Goal: Task Accomplishment & Management: Use online tool/utility

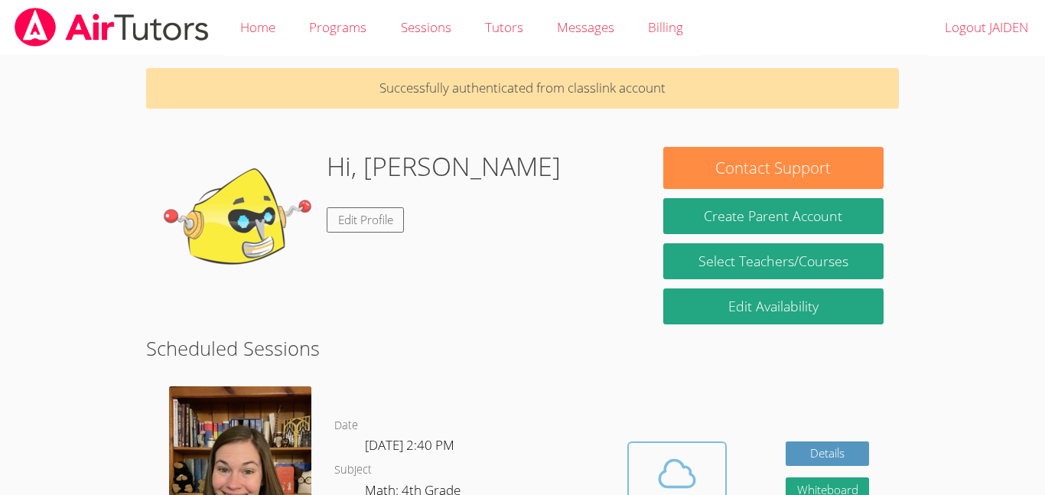
click at [658, 457] on icon at bounding box center [676, 473] width 43 height 43
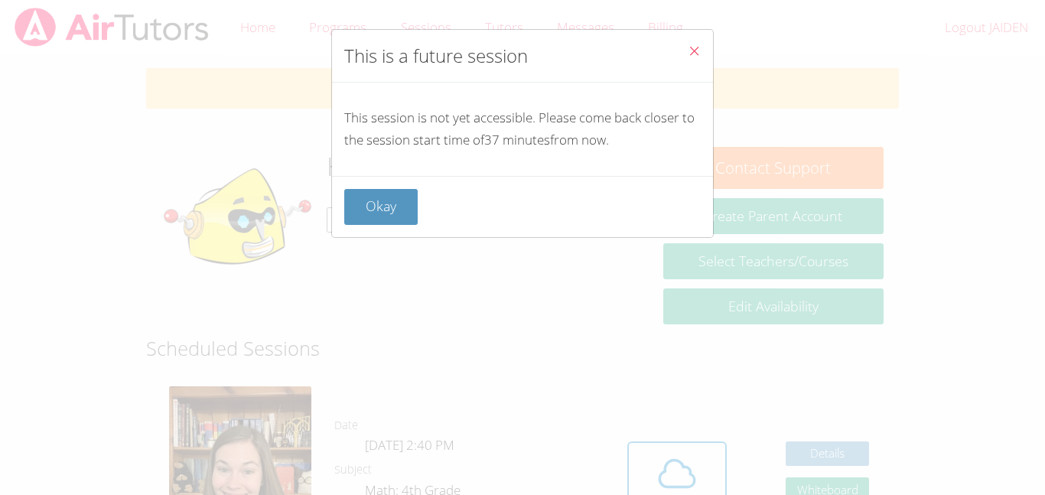
click at [697, 45] on icon "Close" at bounding box center [694, 50] width 13 height 13
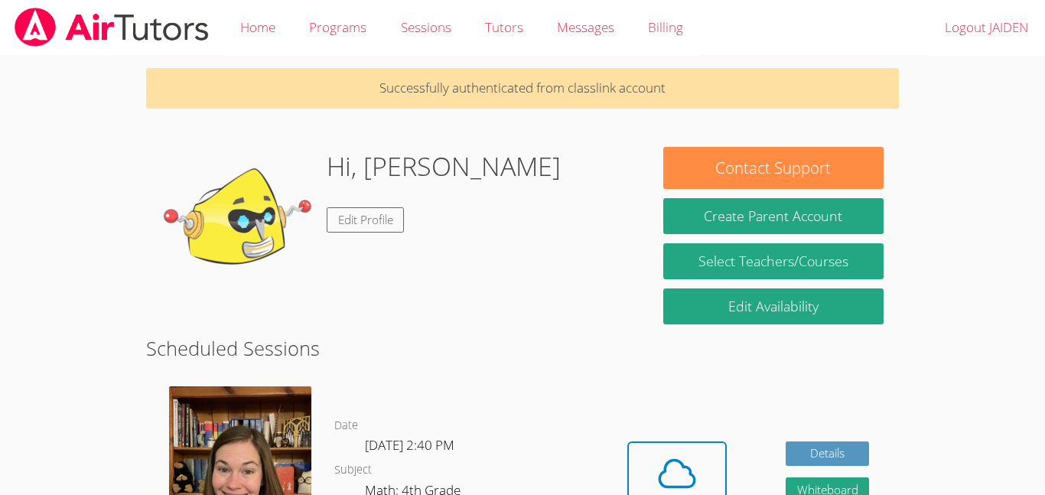
scroll to position [32, 0]
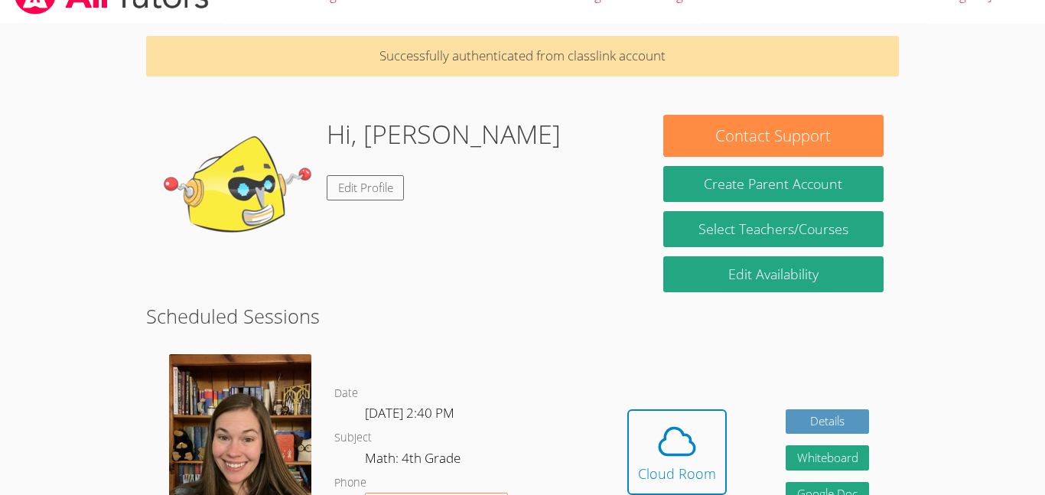
click at [706, 405] on div "Hidden Cloud Room Details Whiteboard Hidden Google Doc" at bounding box center [747, 464] width 301 height 242
click at [693, 437] on icon at bounding box center [676, 441] width 43 height 43
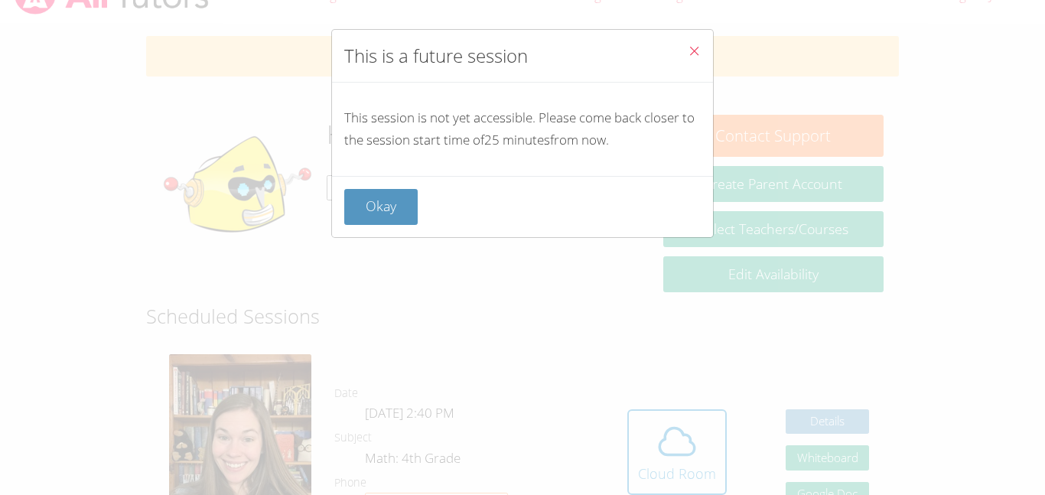
click at [701, 38] on button "Close" at bounding box center [693, 53] width 37 height 47
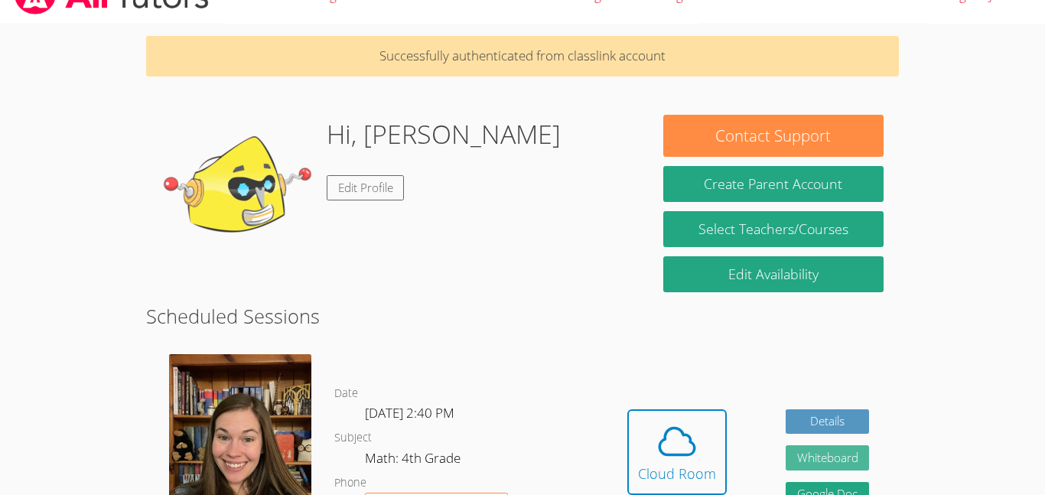
click at [802, 454] on button "Whiteboard" at bounding box center [827, 457] width 84 height 25
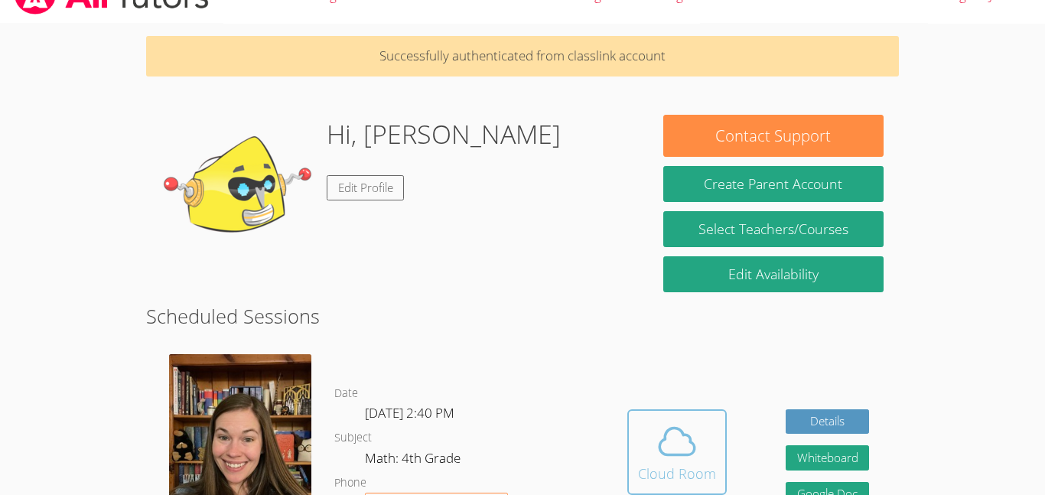
click at [657, 441] on icon at bounding box center [676, 441] width 43 height 43
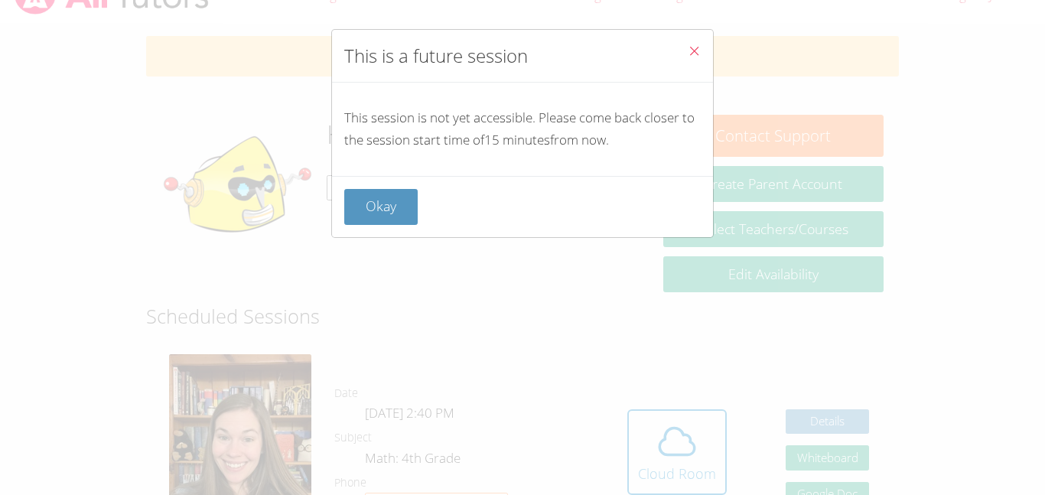
click at [691, 50] on icon "Close" at bounding box center [694, 50] width 13 height 13
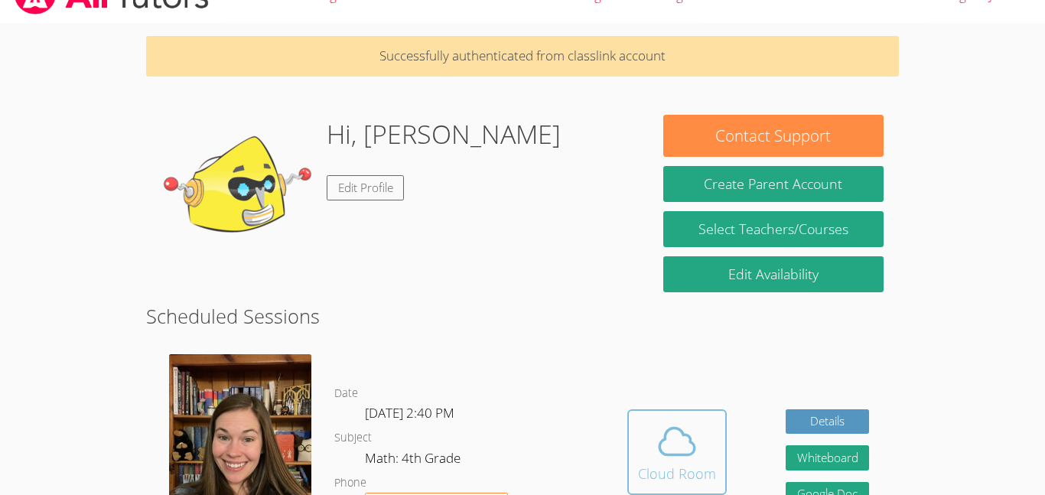
click at [651, 431] on span at bounding box center [677, 441] width 78 height 43
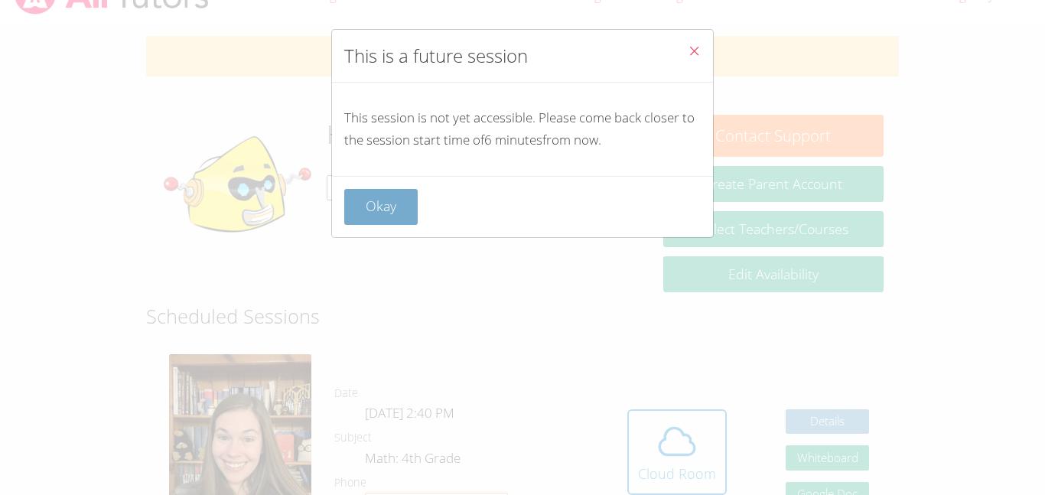
click at [359, 219] on button "Okay" at bounding box center [380, 207] width 73 height 36
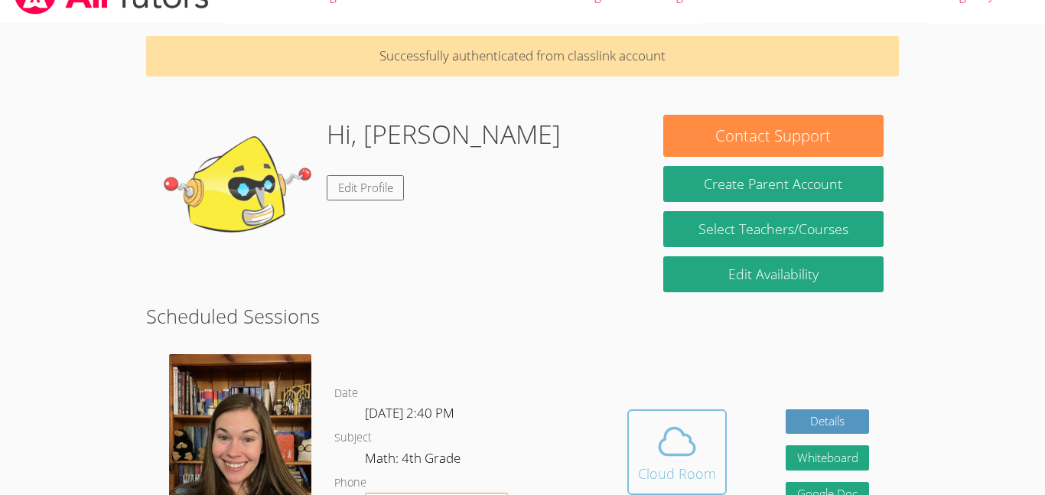
click at [709, 441] on span at bounding box center [677, 441] width 78 height 43
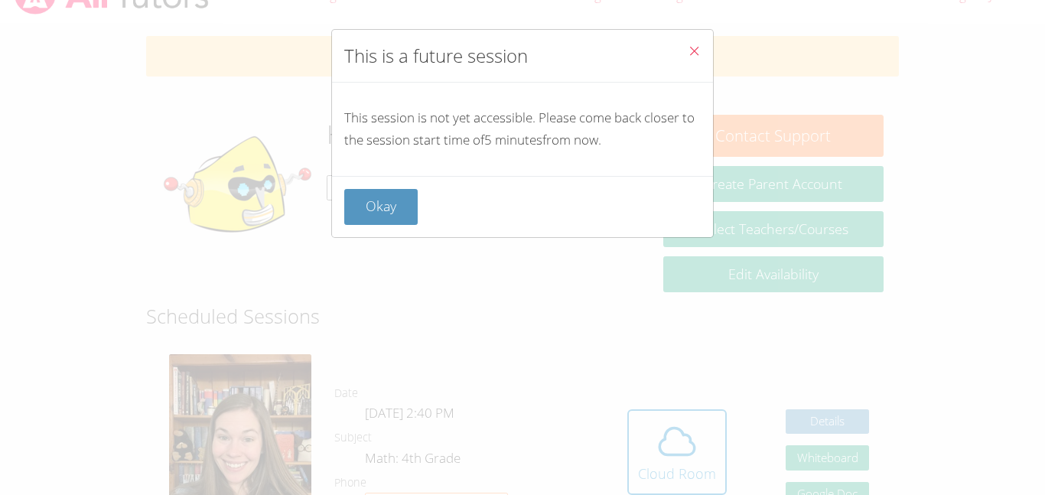
click at [691, 45] on icon "Close" at bounding box center [694, 50] width 13 height 13
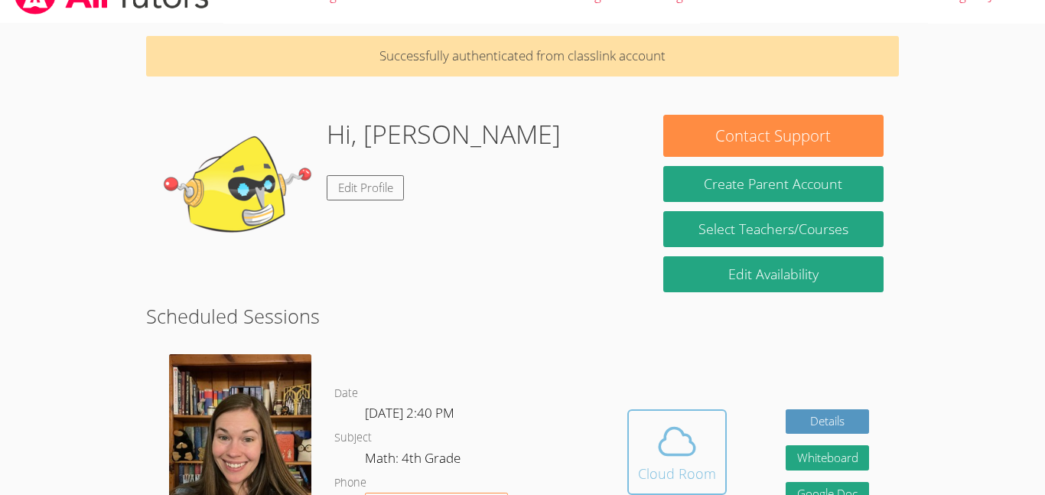
click at [642, 434] on span at bounding box center [677, 441] width 78 height 43
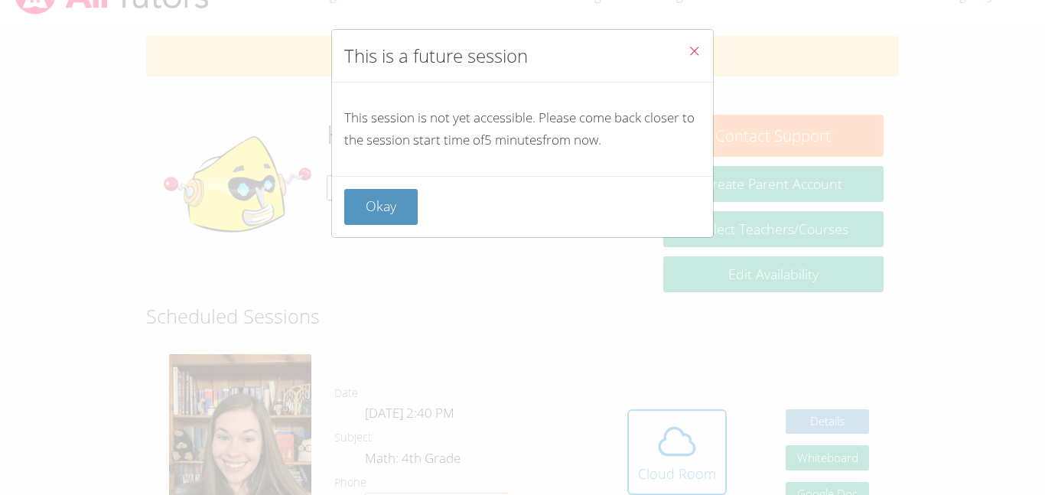
click at [691, 44] on icon "Close" at bounding box center [694, 50] width 13 height 13
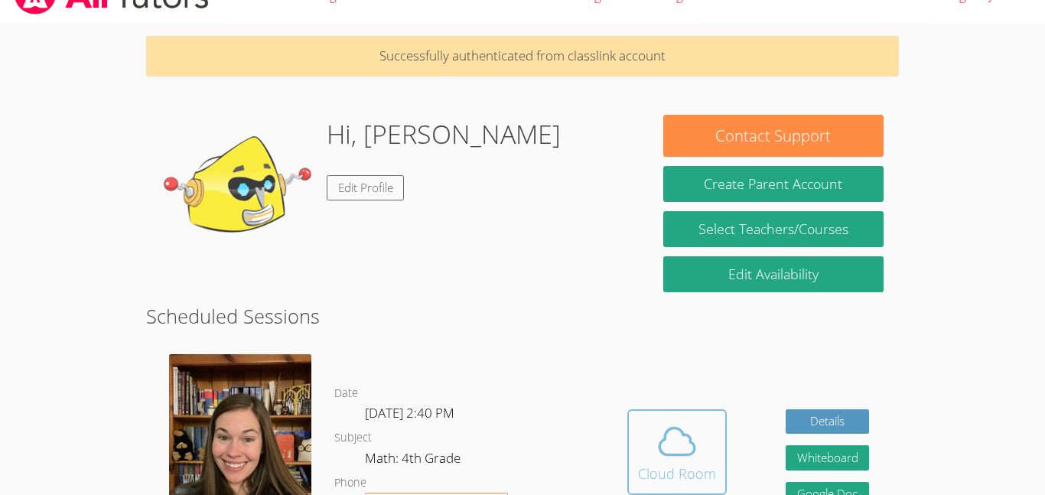
click at [679, 457] on icon at bounding box center [676, 441] width 43 height 43
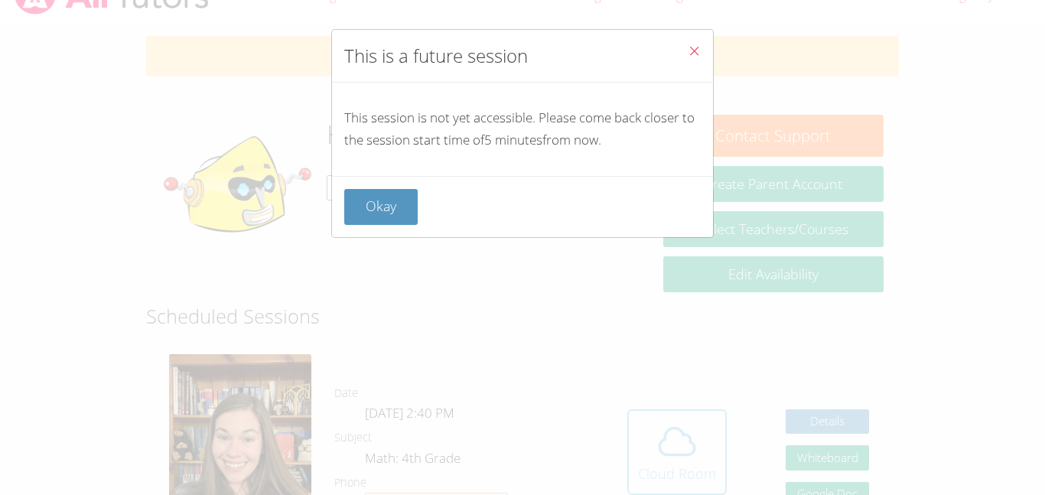
click at [679, 457] on div "This is a future session This session is not yet accessible. Please come back c…" at bounding box center [522, 247] width 1045 height 495
click at [691, 56] on icon "Close" at bounding box center [694, 50] width 13 height 13
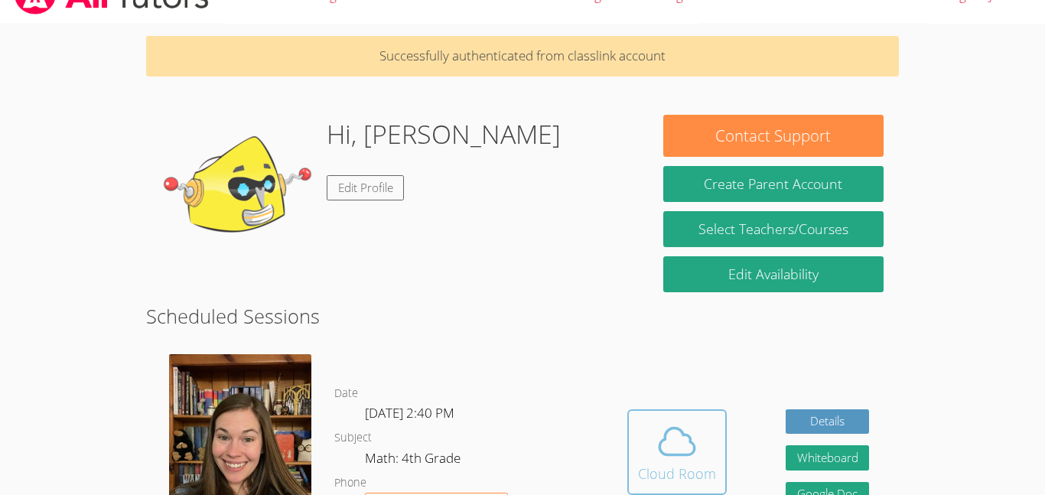
click at [660, 445] on icon at bounding box center [676, 441] width 43 height 43
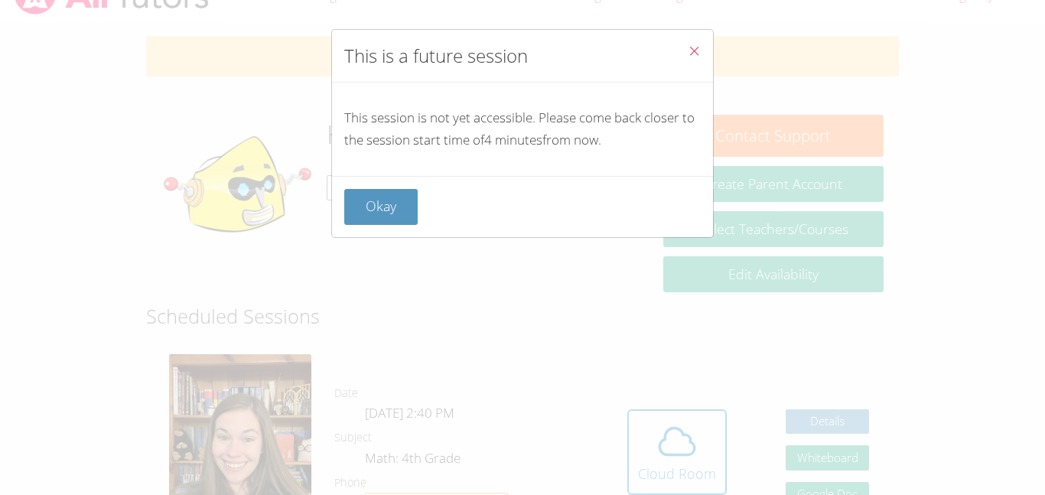
click at [693, 60] on span "Close" at bounding box center [694, 53] width 13 height 18
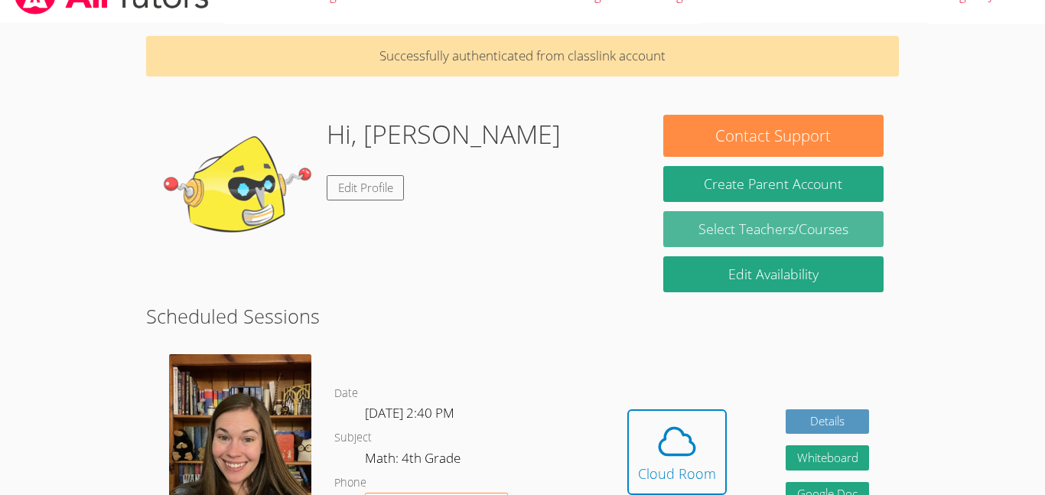
click at [701, 215] on link "Select Teachers/Courses" at bounding box center [773, 229] width 220 height 36
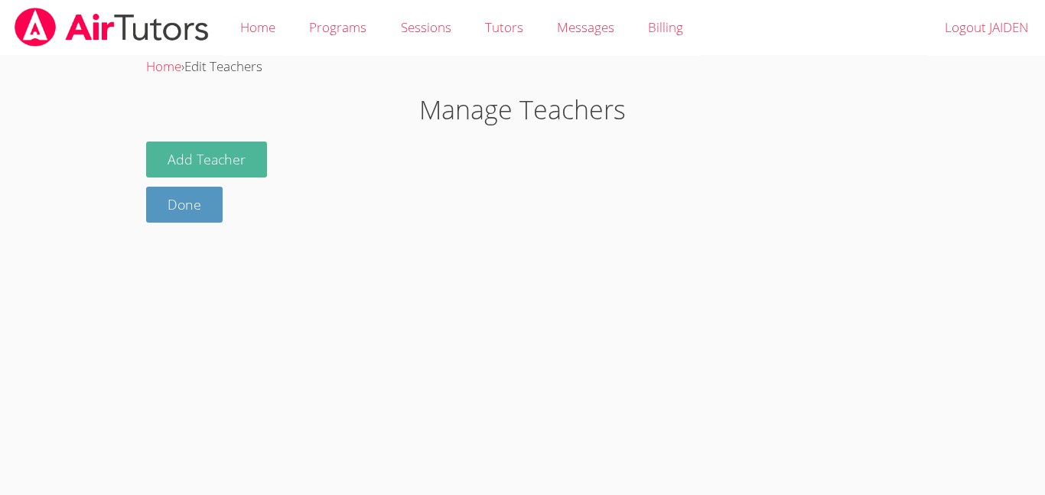
click at [204, 154] on button "Add Teacher" at bounding box center [206, 159] width 121 height 36
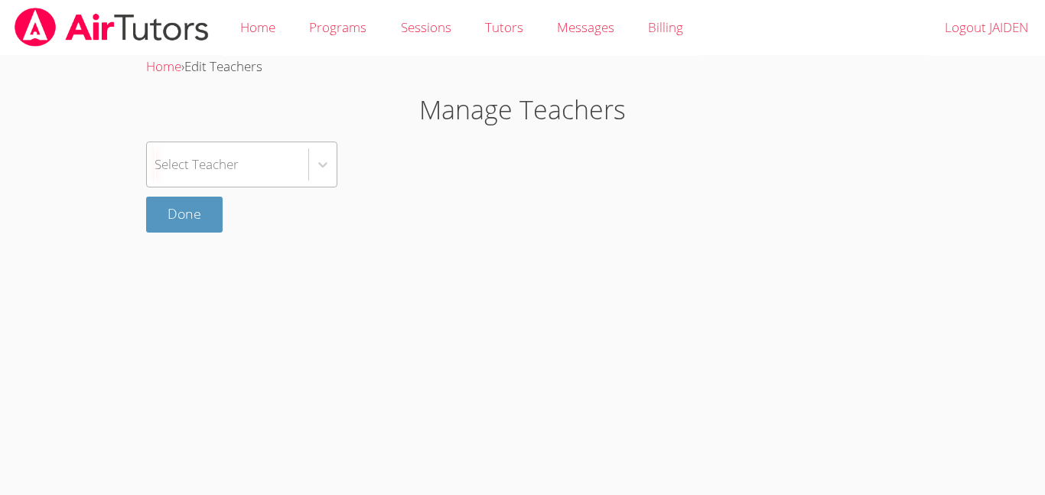
click at [214, 166] on div "Select Teacher" at bounding box center [196, 164] width 84 height 22
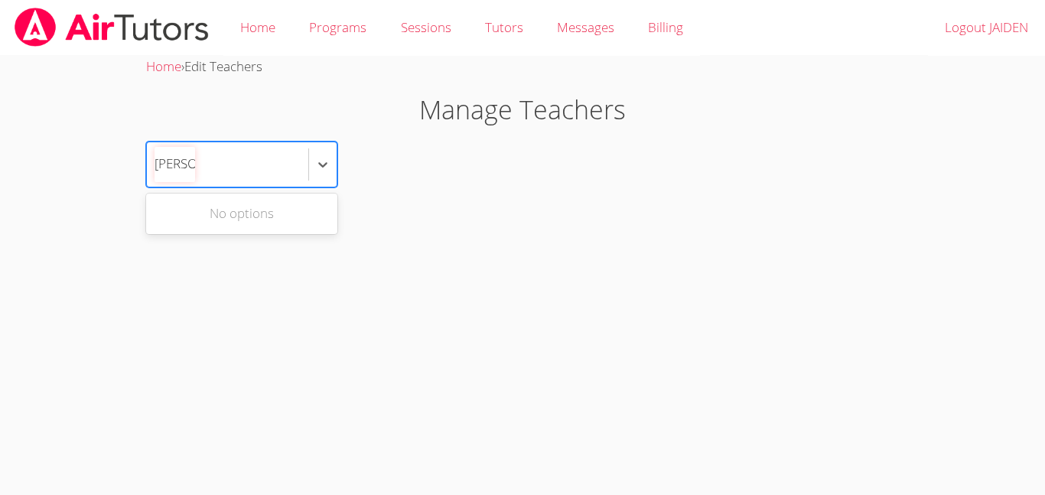
scroll to position [0, 4]
type input "mr ross"
click at [203, 216] on div "No options" at bounding box center [241, 214] width 191 height 34
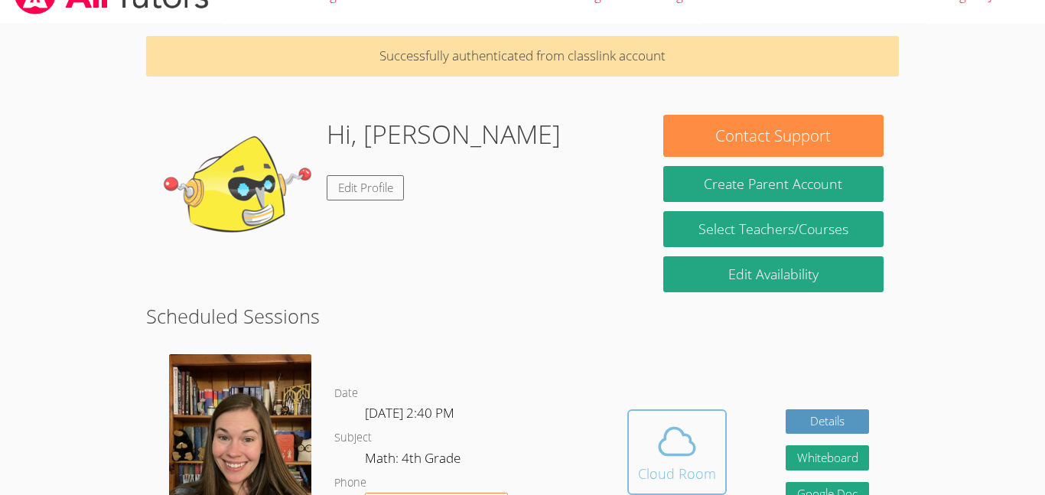
click at [638, 427] on span at bounding box center [677, 441] width 78 height 43
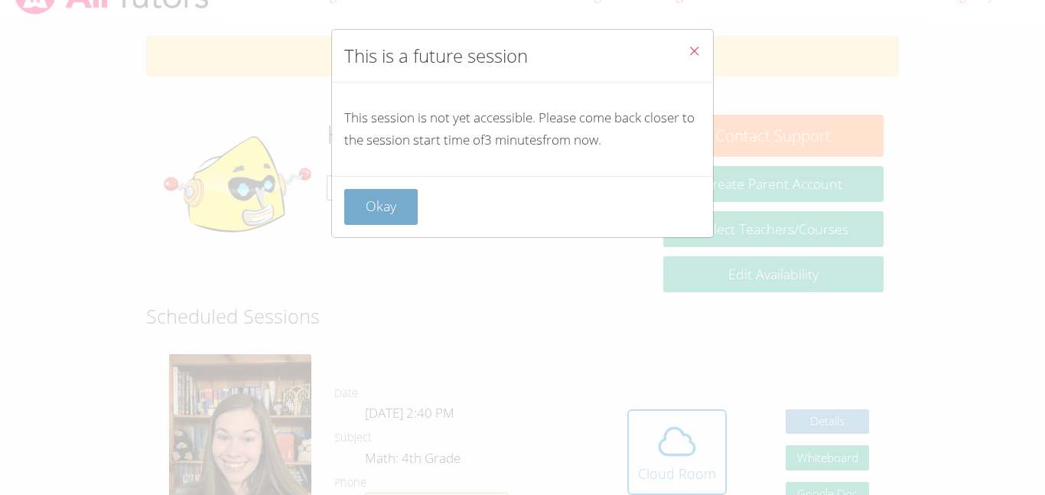
click at [399, 189] on button "Okay" at bounding box center [380, 207] width 73 height 36
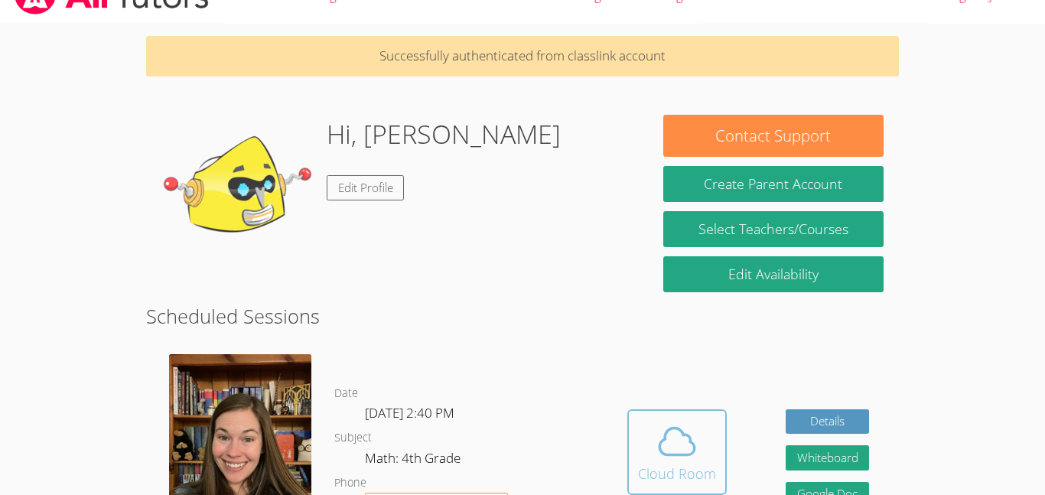
click at [678, 430] on icon at bounding box center [676, 441] width 35 height 27
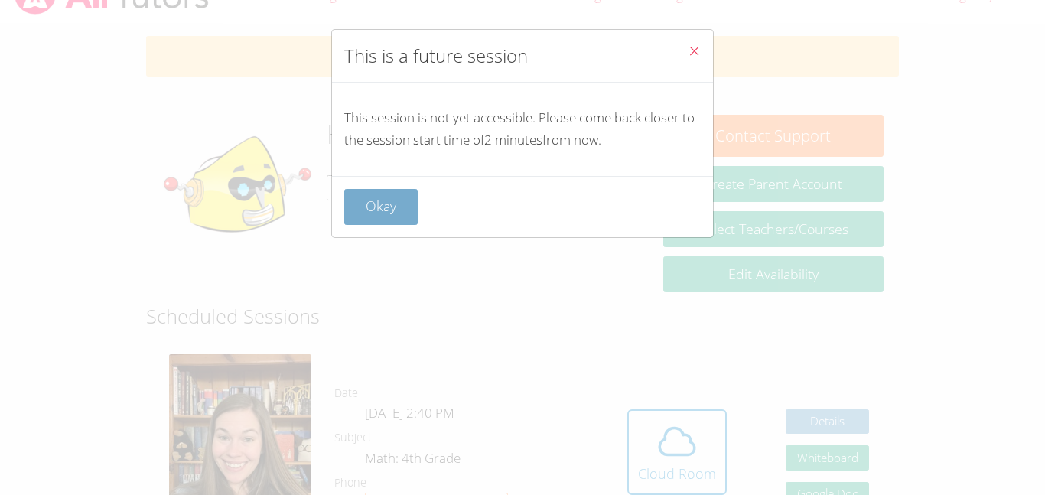
click at [392, 189] on button "Okay" at bounding box center [380, 207] width 73 height 36
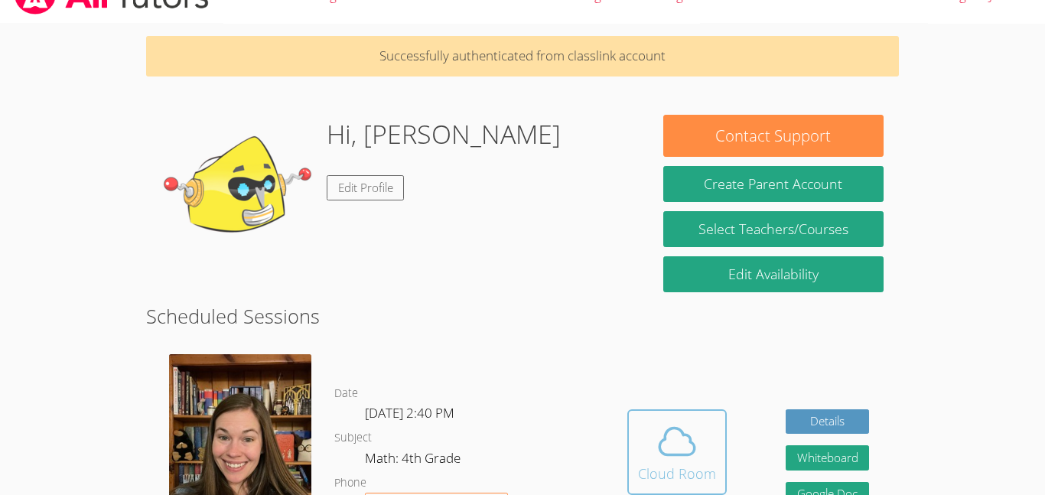
click at [706, 415] on button "Cloud Room" at bounding box center [676, 452] width 99 height 86
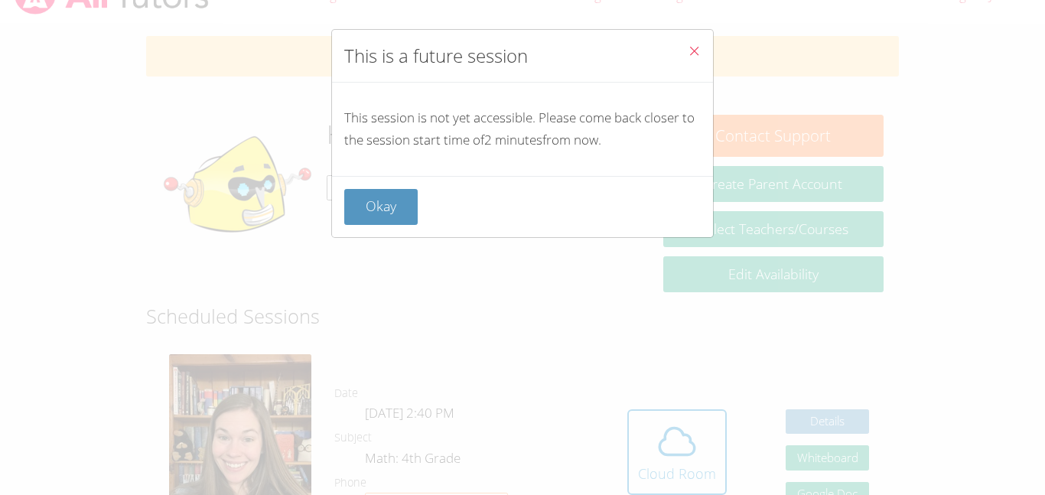
click at [691, 55] on icon "Close" at bounding box center [694, 50] width 13 height 13
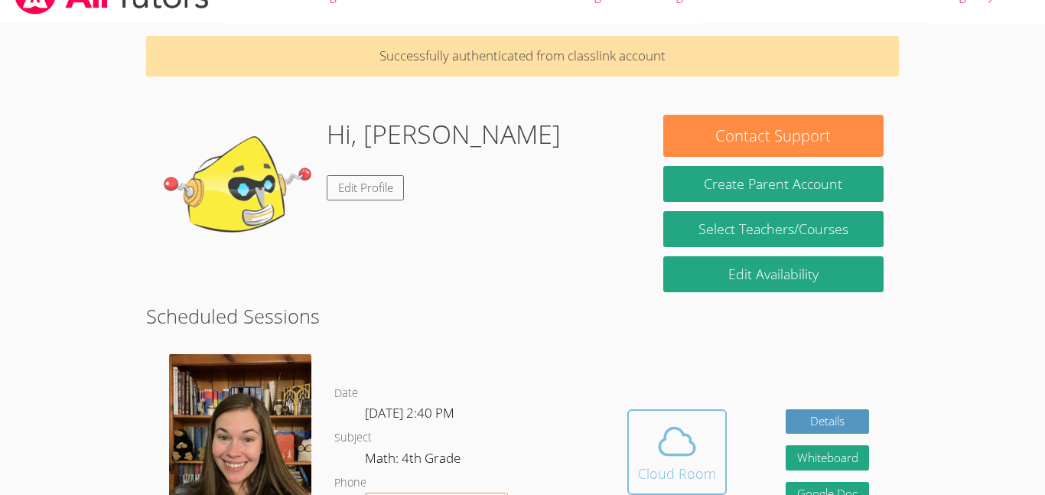
click at [707, 420] on span at bounding box center [677, 441] width 78 height 43
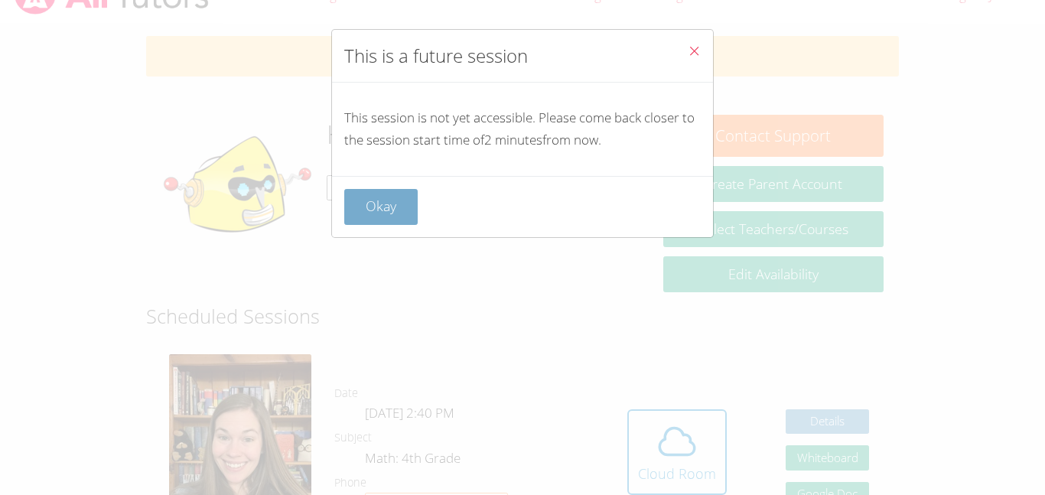
click at [406, 201] on button "Okay" at bounding box center [380, 207] width 73 height 36
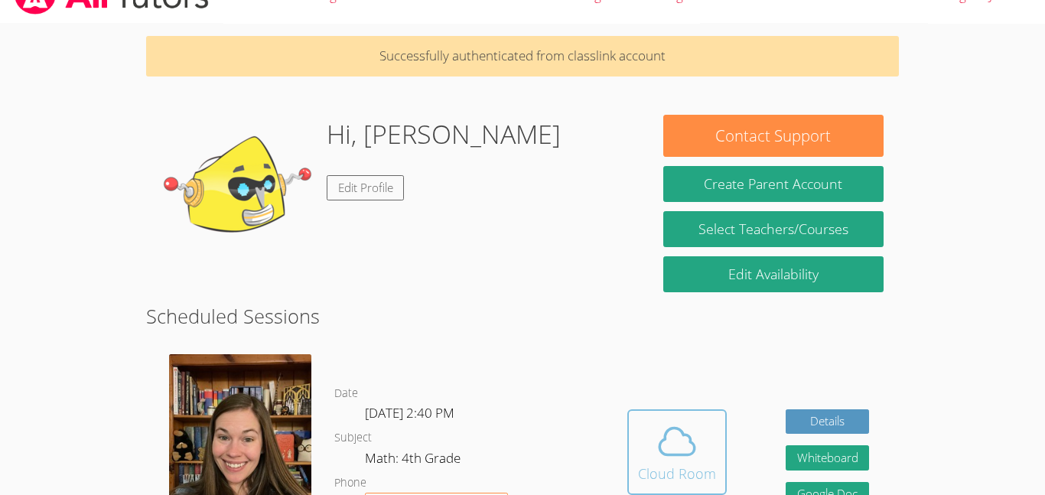
click at [640, 427] on span at bounding box center [677, 441] width 78 height 43
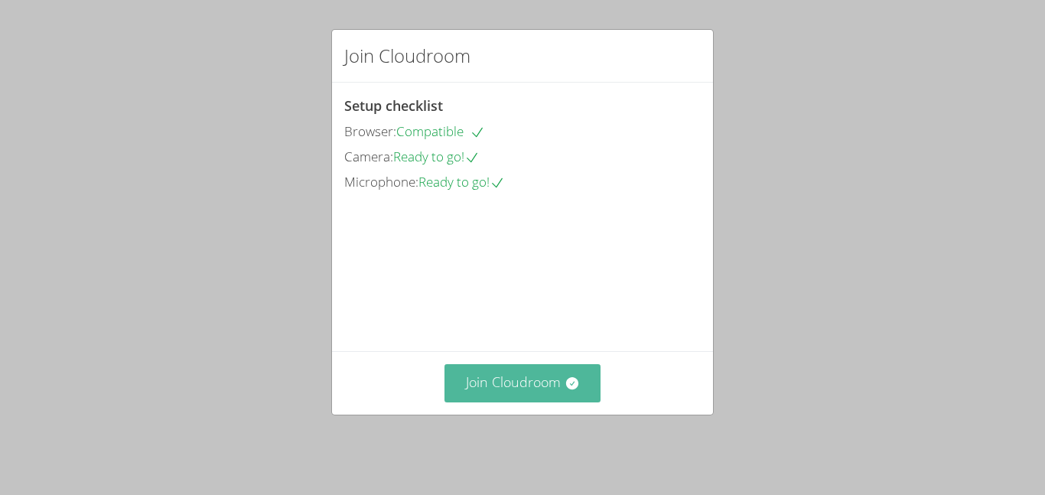
click at [558, 376] on button "Join Cloudroom" at bounding box center [522, 382] width 157 height 37
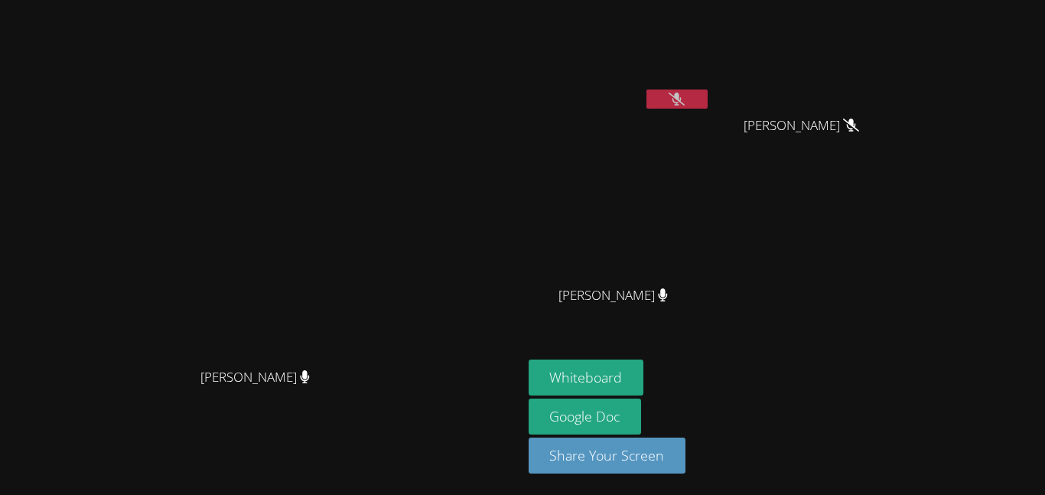
click at [707, 90] on button at bounding box center [676, 98] width 61 height 19
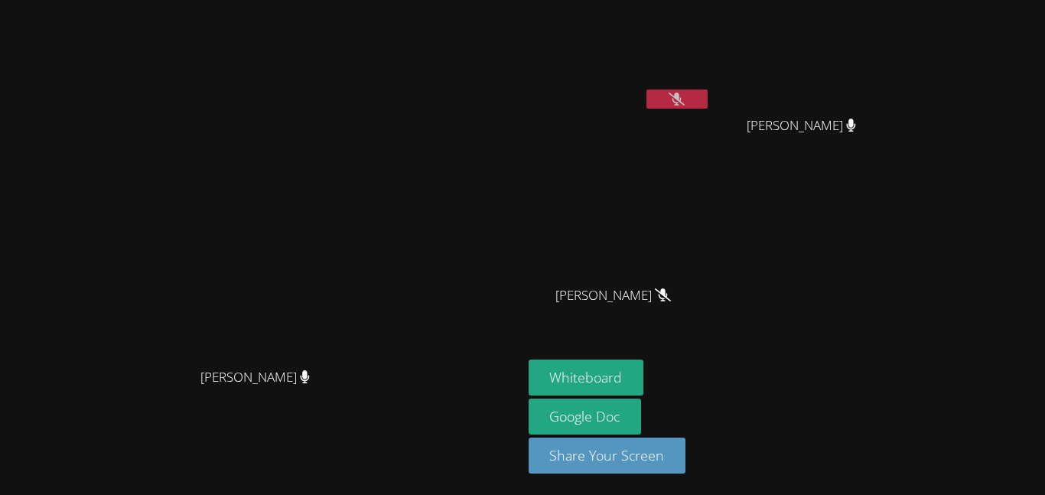
click at [707, 90] on button at bounding box center [676, 98] width 61 height 19
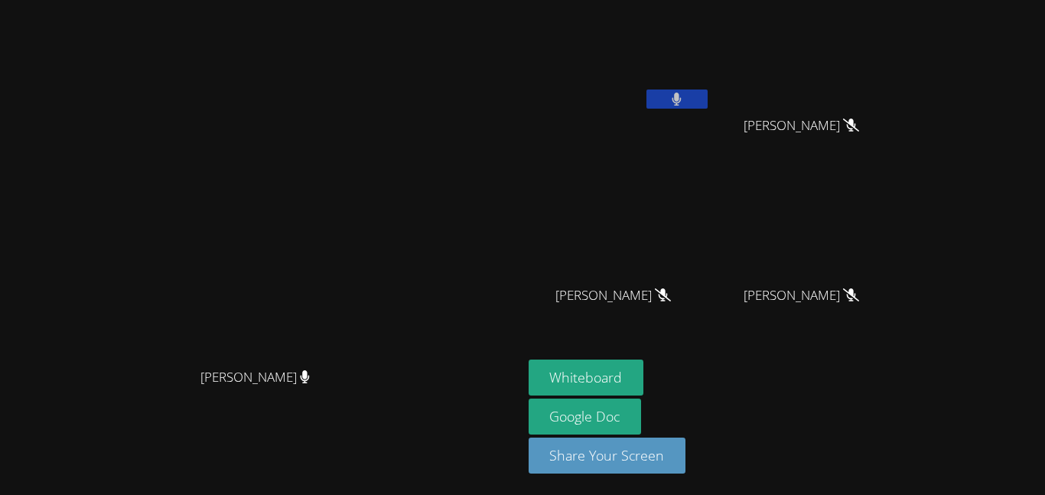
click at [681, 95] on icon at bounding box center [676, 99] width 9 height 13
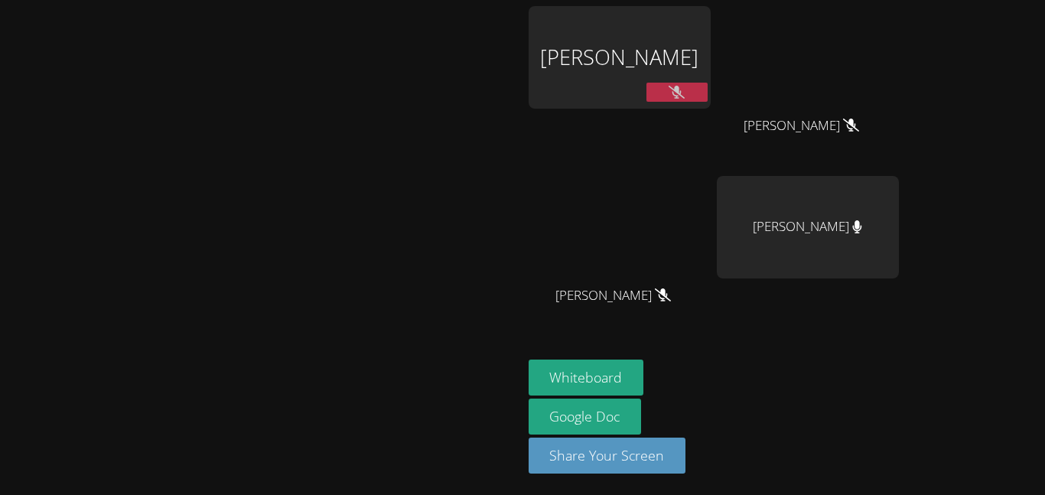
click at [376, 89] on video at bounding box center [260, 216] width 229 height 287
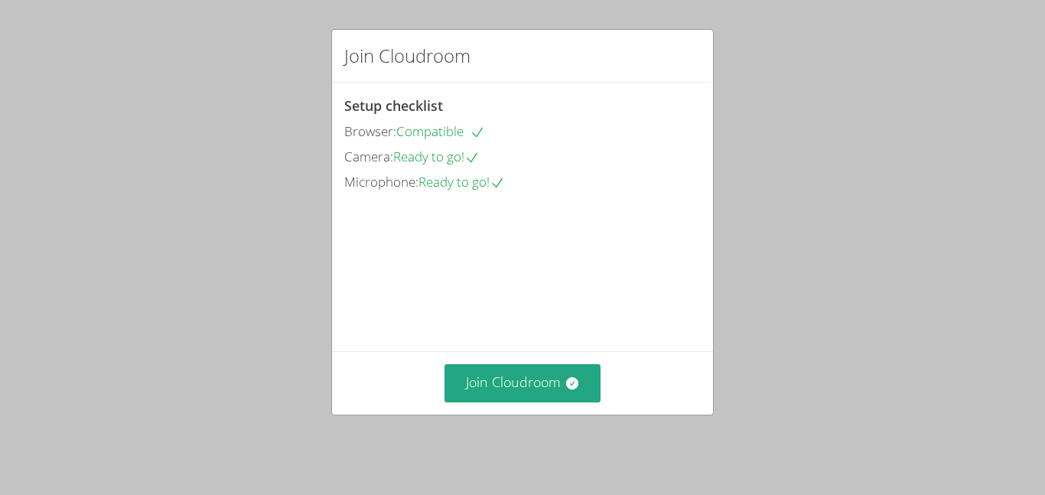
click at [512, 372] on div "Join Cloudroom" at bounding box center [522, 382] width 381 height 63
click at [510, 382] on button "Join Cloudroom" at bounding box center [522, 382] width 157 height 37
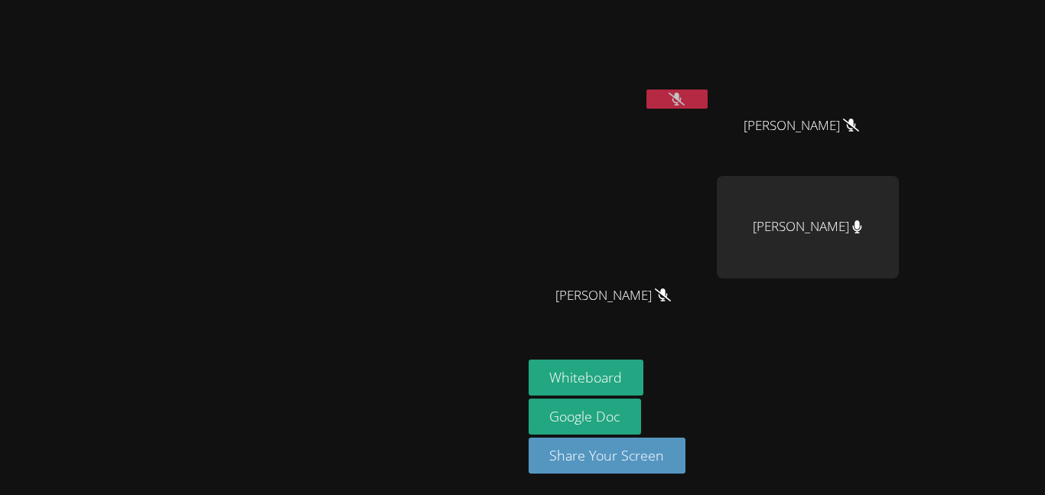
click at [684, 99] on icon at bounding box center [676, 99] width 16 height 13
click at [707, 96] on button at bounding box center [676, 98] width 61 height 19
click at [646, 89] on button at bounding box center [676, 98] width 61 height 19
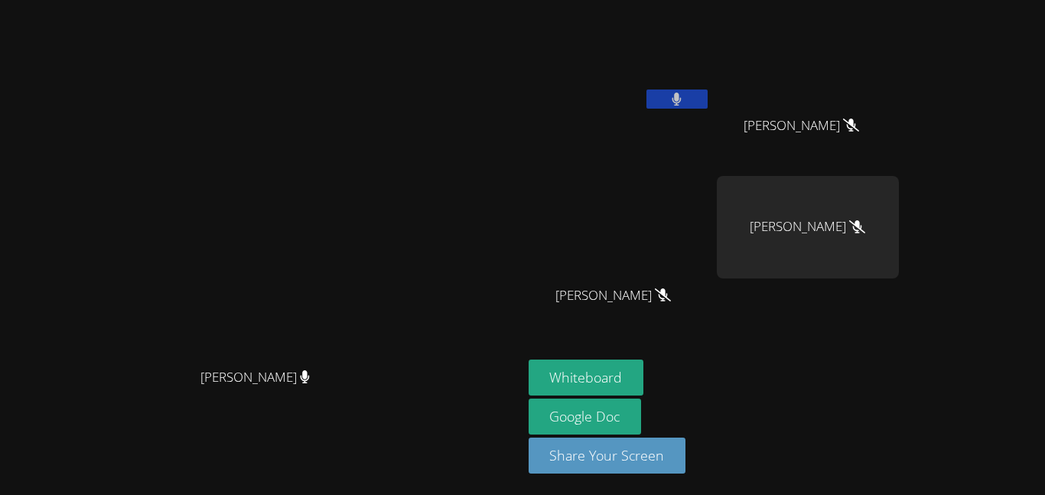
click at [646, 89] on button at bounding box center [676, 98] width 61 height 19
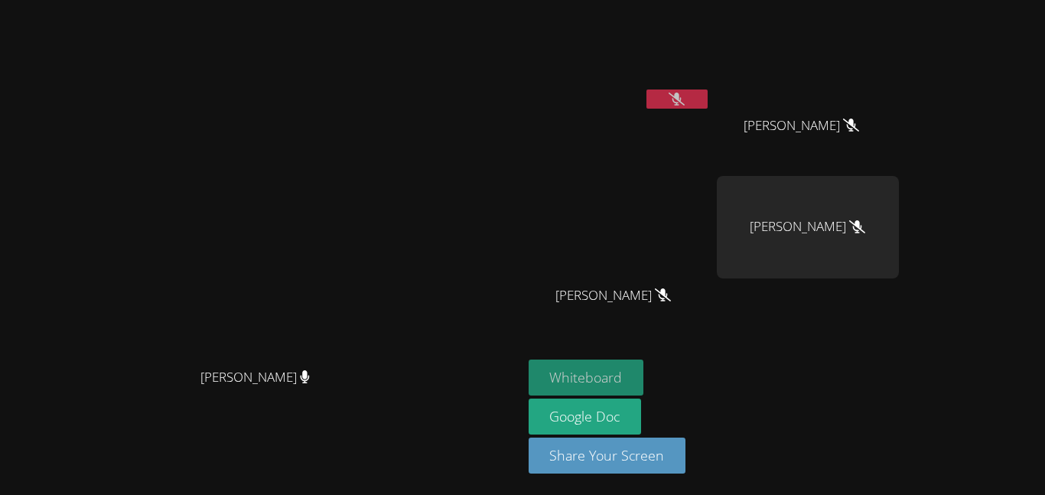
click at [644, 377] on button "Whiteboard" at bounding box center [585, 377] width 115 height 36
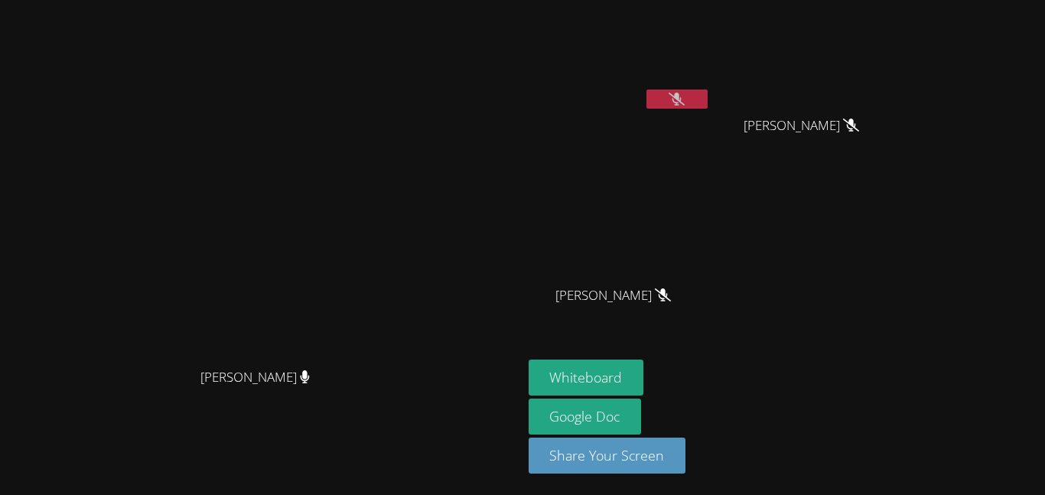
click at [707, 106] on button at bounding box center [676, 98] width 61 height 19
click at [707, 89] on button at bounding box center [676, 98] width 61 height 19
click at [707, 90] on button at bounding box center [676, 98] width 61 height 19
click at [707, 108] on button at bounding box center [676, 98] width 61 height 19
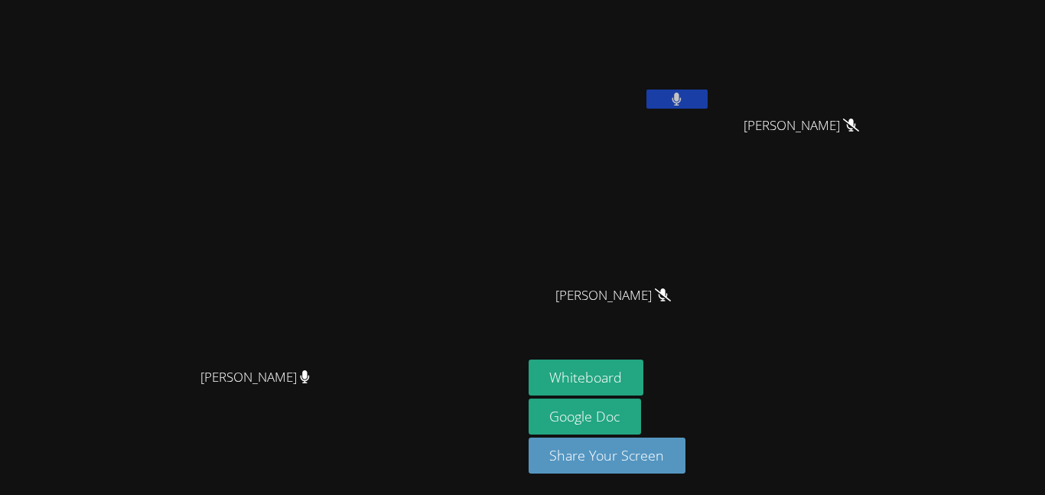
click at [681, 99] on icon at bounding box center [676, 99] width 9 height 13
click at [707, 90] on button at bounding box center [676, 98] width 61 height 19
click at [681, 93] on icon at bounding box center [676, 99] width 10 height 13
click at [707, 109] on div at bounding box center [676, 100] width 61 height 23
click at [707, 106] on button at bounding box center [676, 98] width 61 height 19
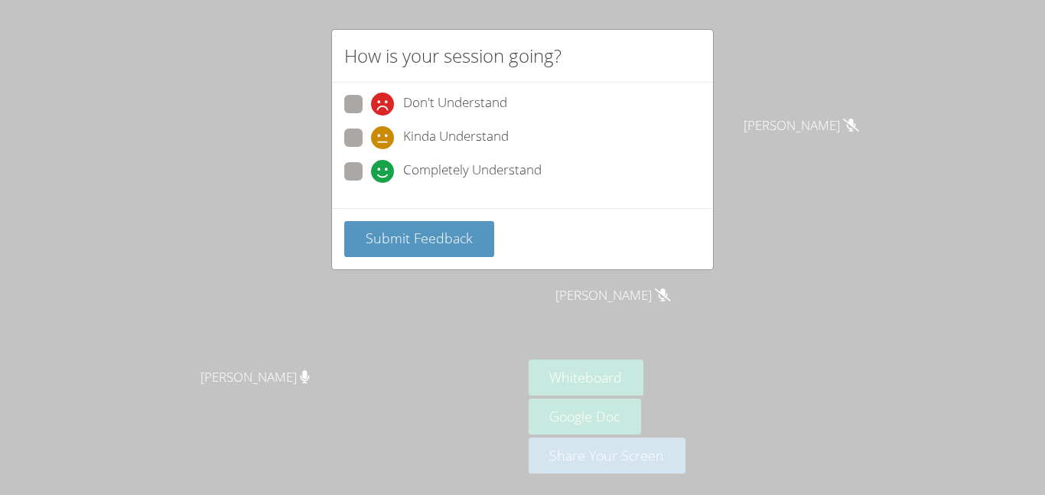
click at [396, 164] on div "Completely Understand" at bounding box center [456, 171] width 171 height 23
click at [384, 164] on input "Completely Understand" at bounding box center [377, 168] width 13 height 13
radio input "true"
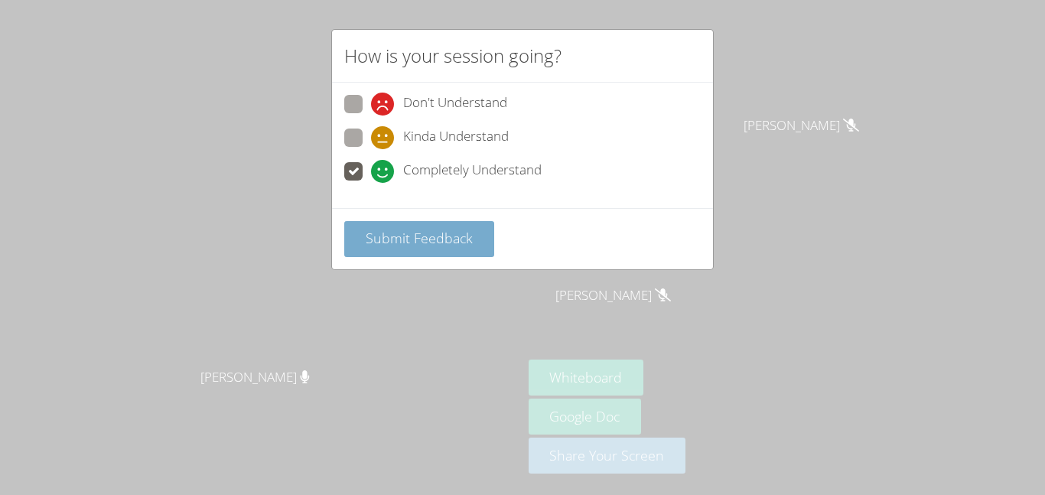
click at [425, 229] on span "Submit Feedback" at bounding box center [419, 238] width 107 height 18
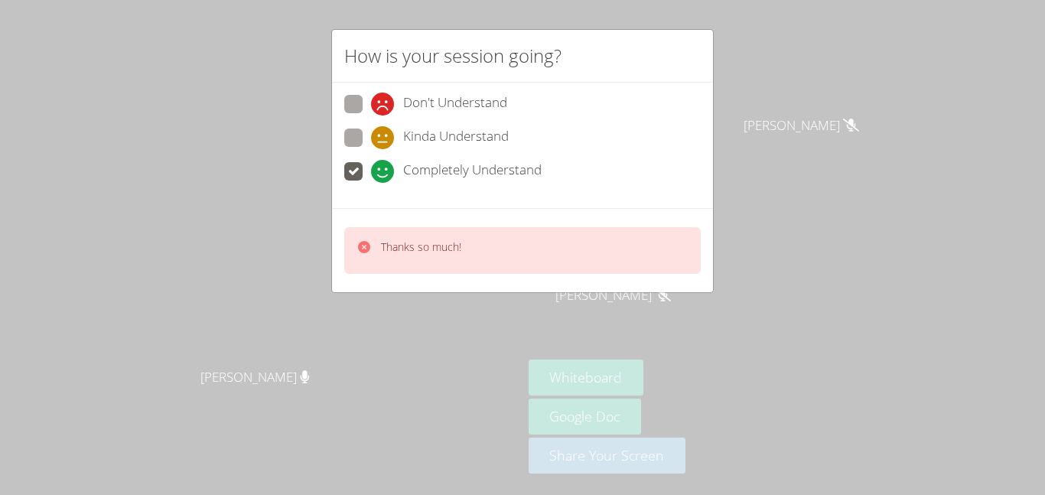
click at [225, 268] on div "How is your session going? Don't Understand Kinda Understand Completely Underst…" at bounding box center [522, 247] width 1045 height 495
click at [259, 275] on div "How is your session going? Don't Understand Kinda Understand Completely Underst…" at bounding box center [522, 247] width 1045 height 495
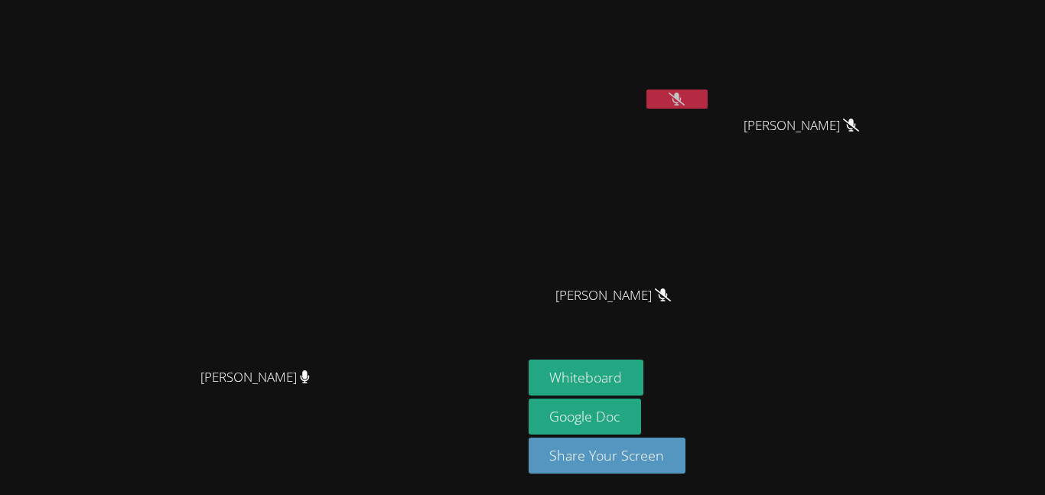
click at [707, 96] on button at bounding box center [676, 98] width 61 height 19
click at [707, 94] on button at bounding box center [676, 98] width 61 height 19
